Goal: Task Accomplishment & Management: Complete application form

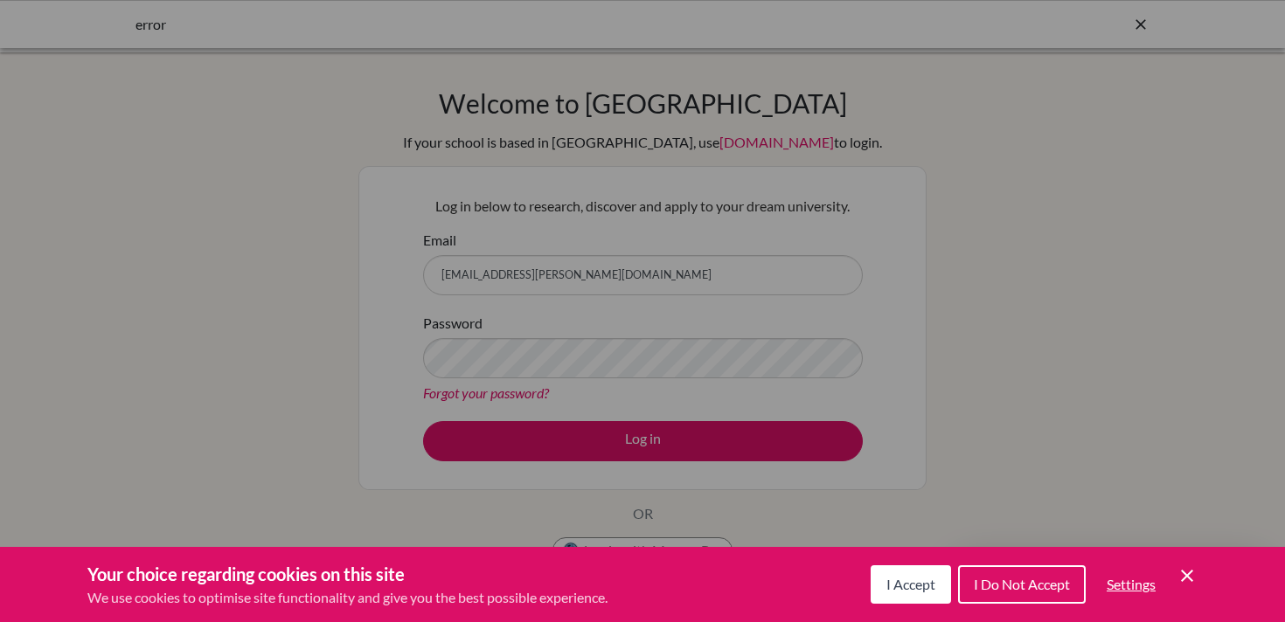
click at [648, 443] on div "Cookie Preferences" at bounding box center [642, 311] width 1285 height 622
click at [646, 442] on div "Cookie Preferences" at bounding box center [642, 311] width 1285 height 622
click at [909, 587] on span "I Accept" at bounding box center [910, 584] width 49 height 17
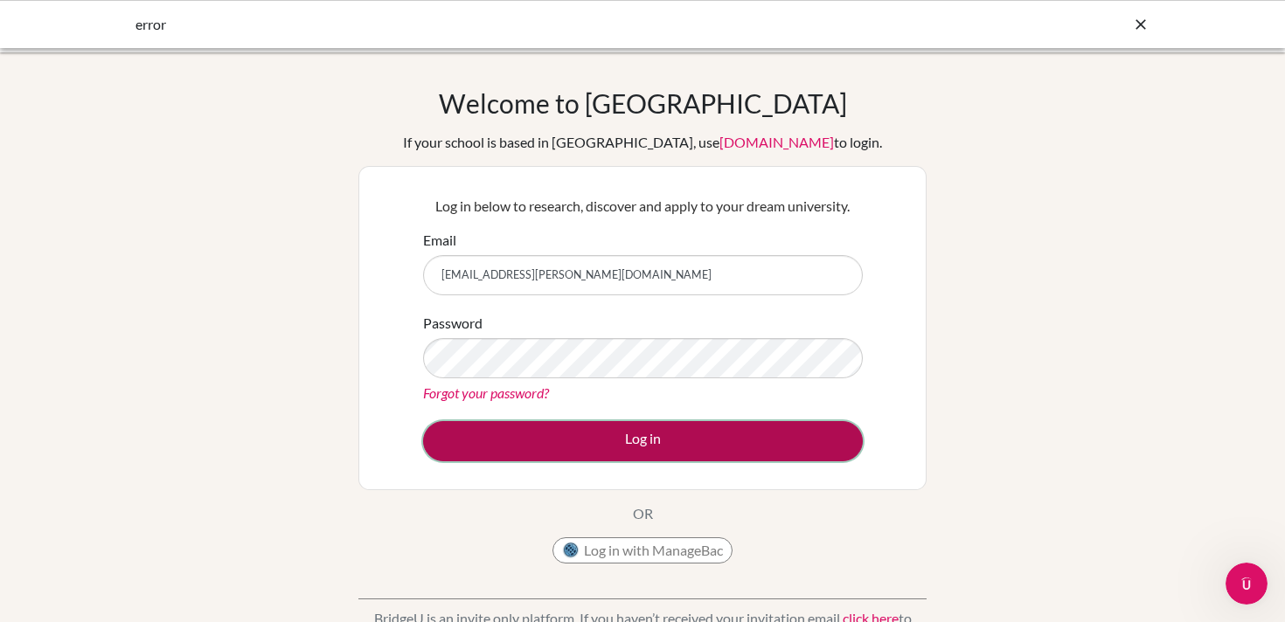
click at [640, 436] on button "Log in" at bounding box center [643, 441] width 440 height 40
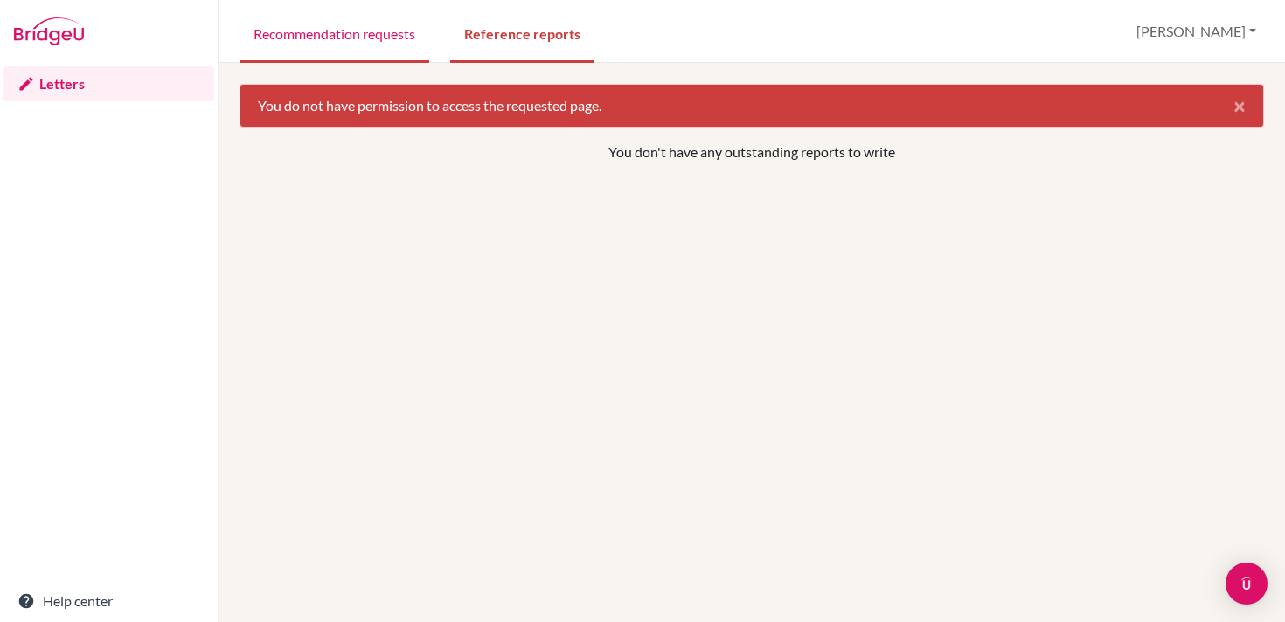
click at [348, 38] on link "Recommendation requests" at bounding box center [335, 33] width 190 height 60
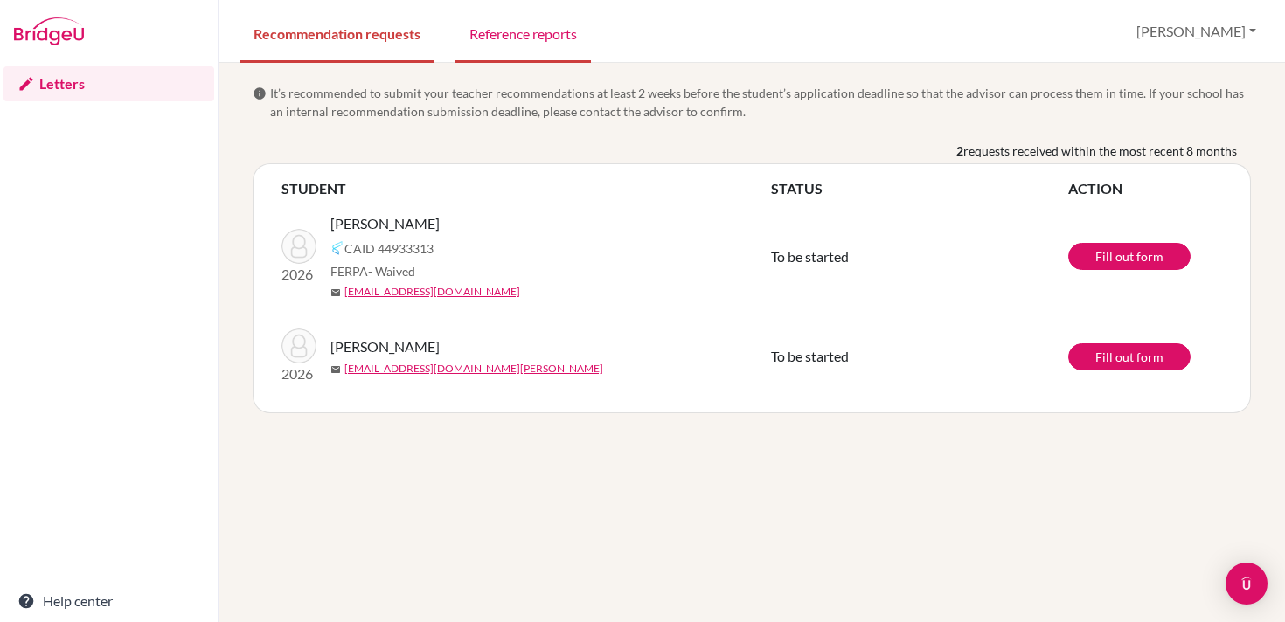
click at [527, 33] on link "Reference reports" at bounding box center [522, 33] width 135 height 60
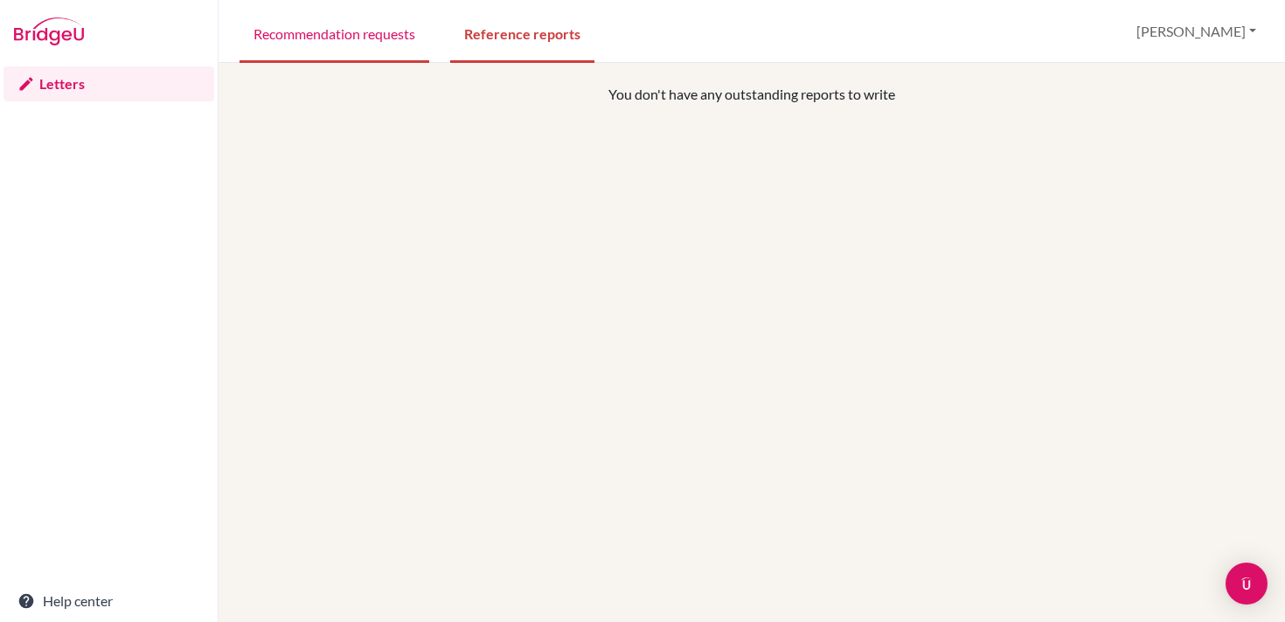
click at [370, 35] on link "Recommendation requests" at bounding box center [335, 33] width 190 height 60
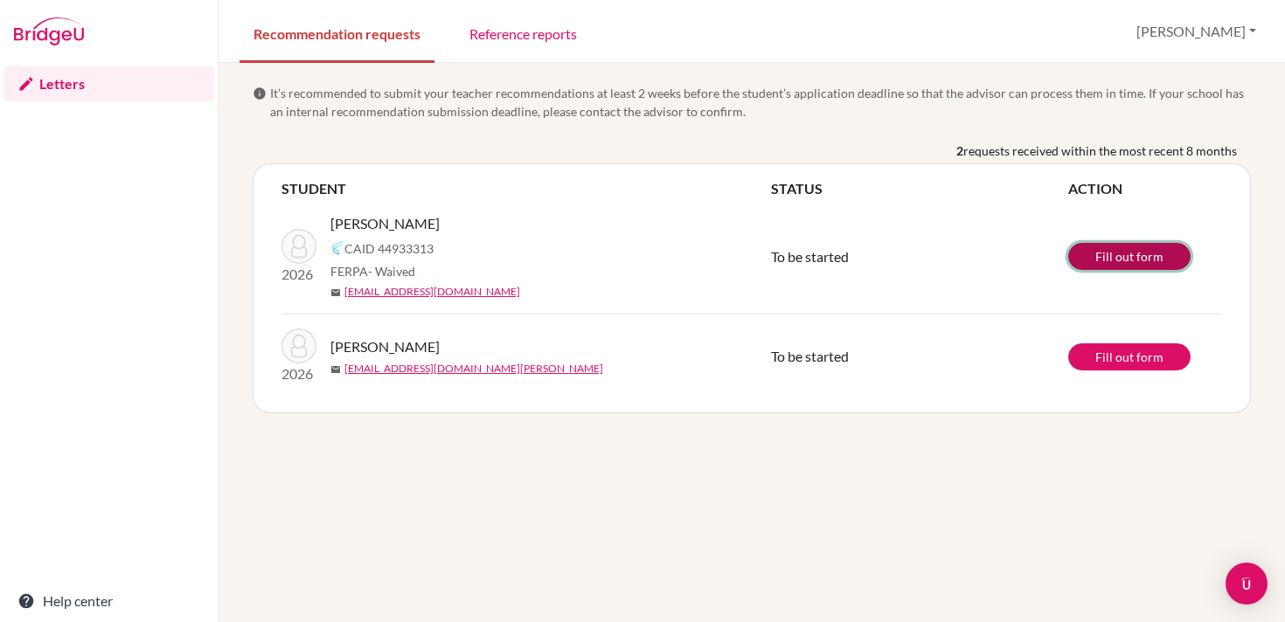
click at [1134, 258] on link "Fill out form" at bounding box center [1129, 256] width 122 height 27
